Goal: Task Accomplishment & Management: Use online tool/utility

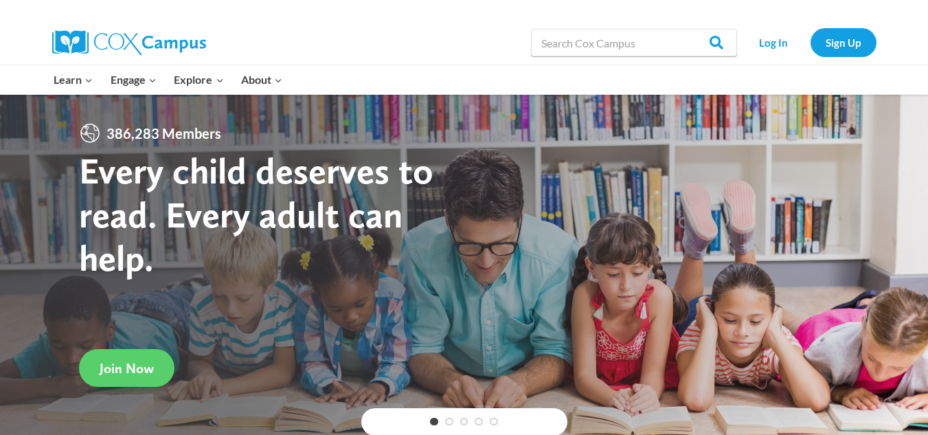
scroll to position [1, 0]
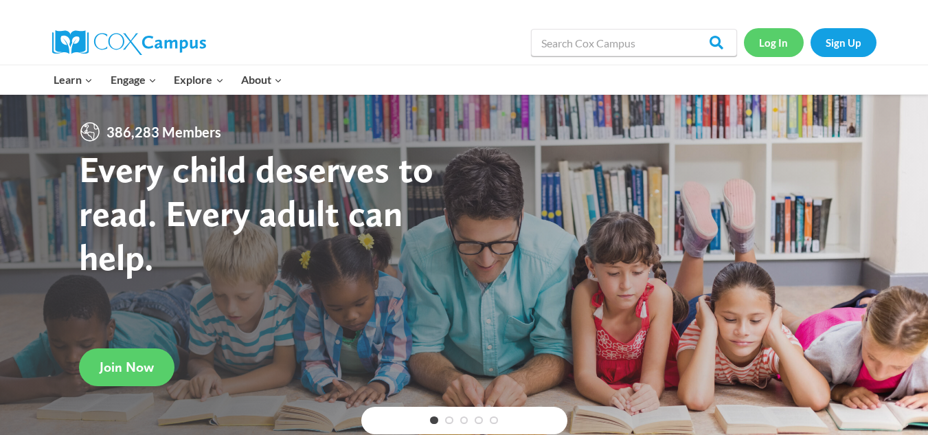
click at [763, 43] on link "Log In" at bounding box center [774, 42] width 60 height 28
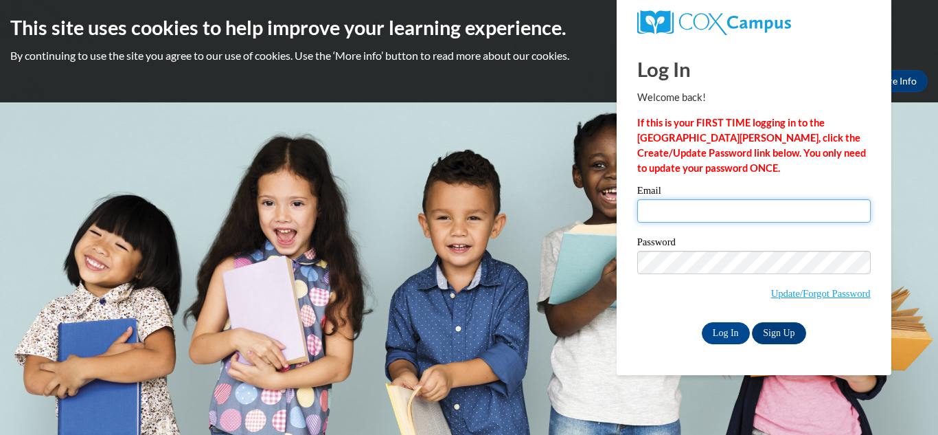
click at [736, 216] on input "Email" at bounding box center [754, 210] width 234 height 23
type input "rwilliams@kippatl.org"
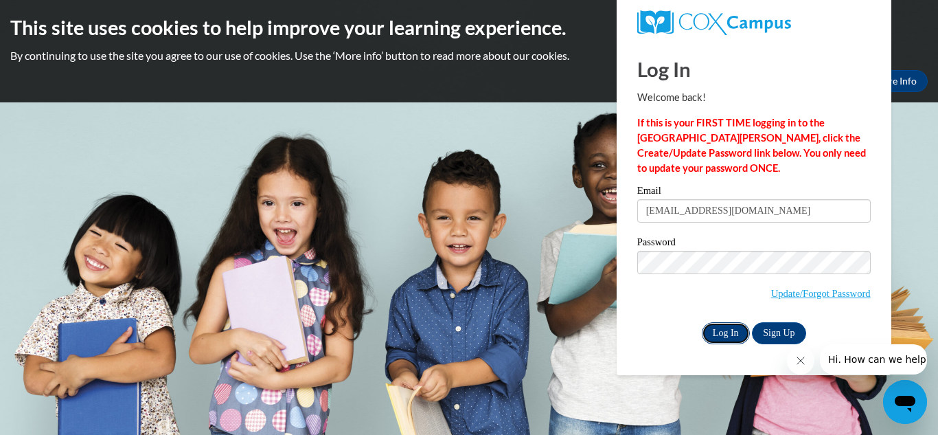
click at [734, 334] on input "Log In" at bounding box center [726, 333] width 48 height 22
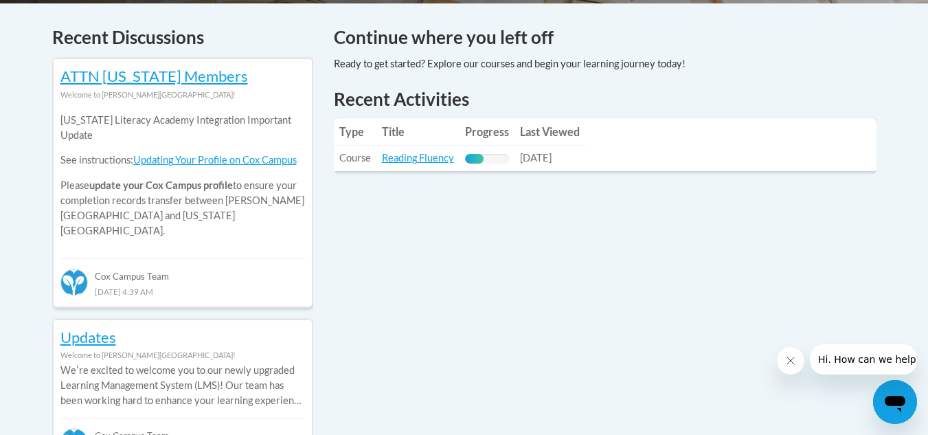
scroll to position [582, 0]
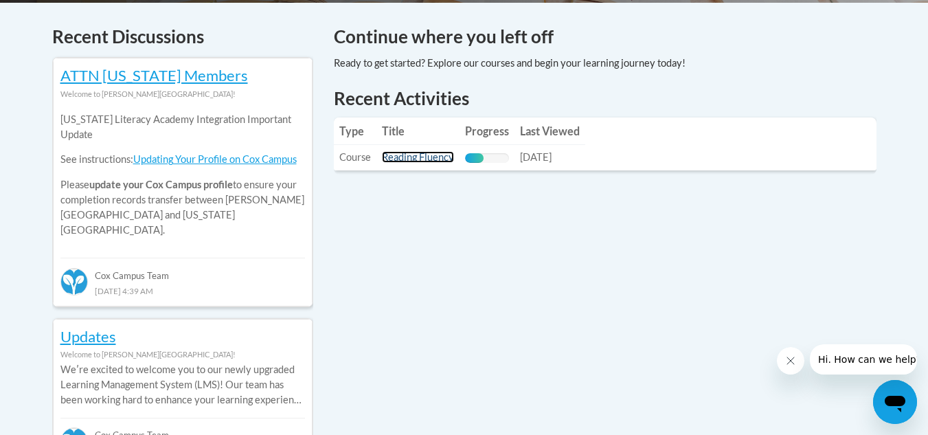
click at [414, 155] on link "Reading Fluency" at bounding box center [418, 157] width 72 height 12
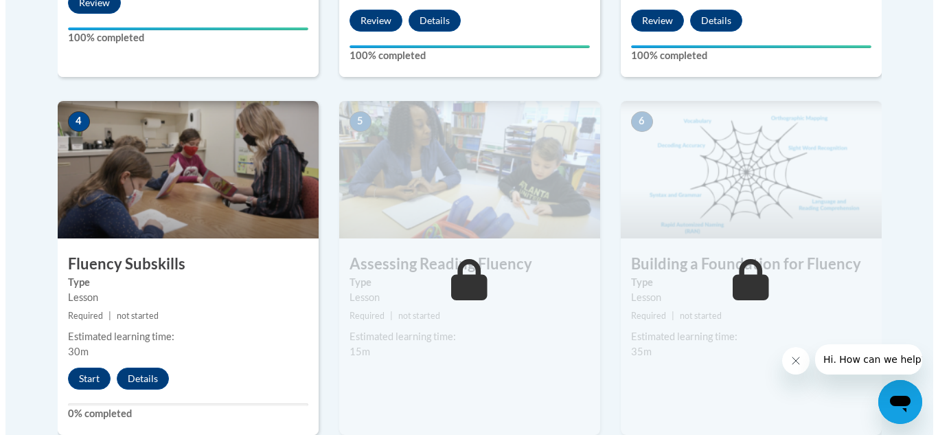
scroll to position [719, 0]
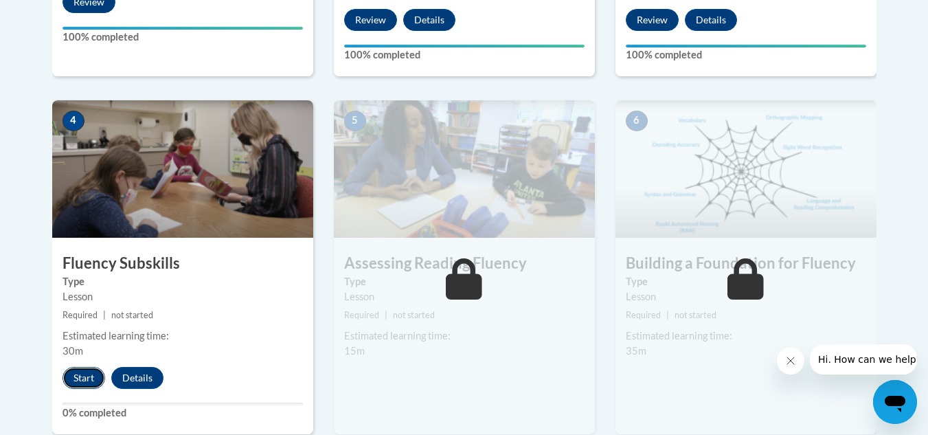
click at [94, 375] on button "Start" at bounding box center [84, 378] width 43 height 22
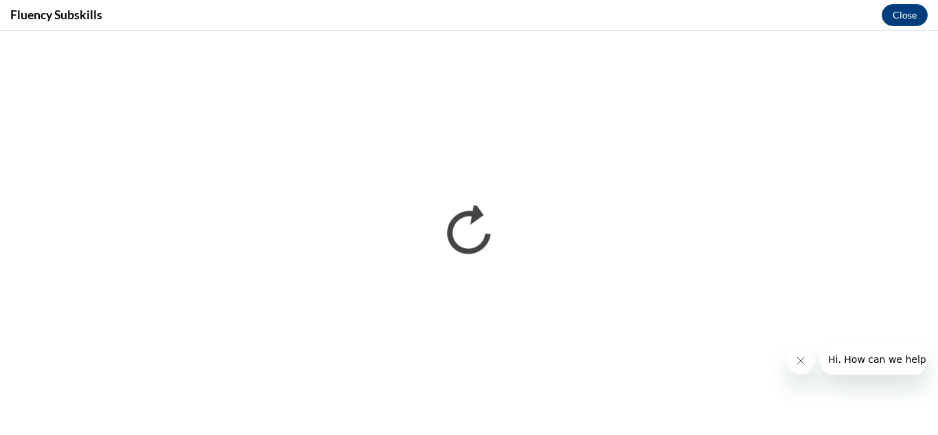
scroll to position [0, 0]
